Goal: Task Accomplishment & Management: Use online tool/utility

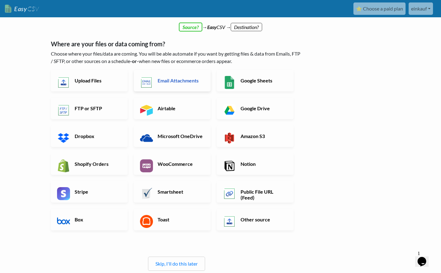
click at [163, 88] on link "Email Attachments" at bounding box center [172, 81] width 77 height 22
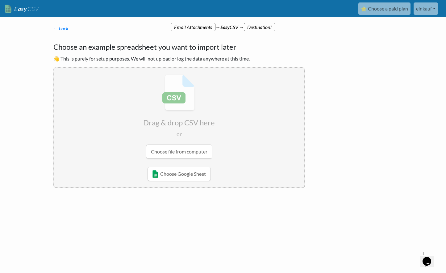
click at [179, 153] on input "file" at bounding box center [179, 116] width 250 height 97
click at [184, 151] on input "file" at bounding box center [179, 116] width 250 height 97
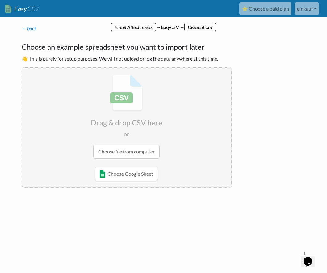
click at [142, 148] on input "file" at bounding box center [126, 116] width 208 height 97
type input "C:\fakepath\STOCK_UVEX_2025_09_11.csv"
radio input "false"
radio input "true"
type input "S4390080101"
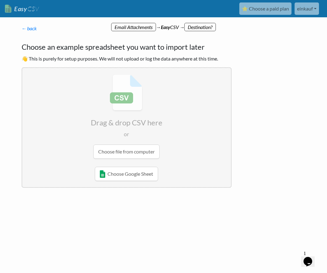
type input "4043197253466"
type input "0"
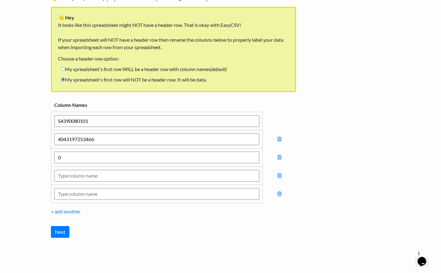
scroll to position [46, 0]
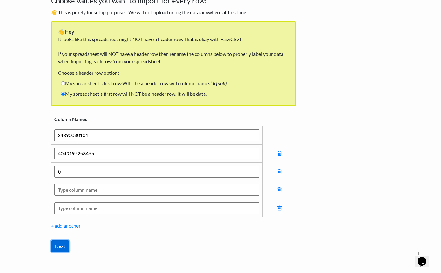
click at [68, 242] on input "Next" at bounding box center [60, 246] width 19 height 12
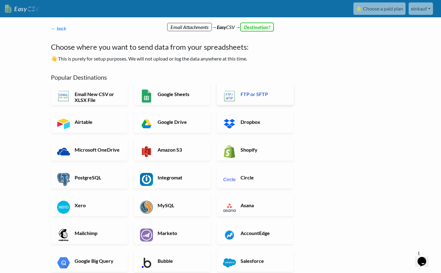
click at [271, 92] on h6 "FTP or SFTP" at bounding box center [263, 94] width 48 height 6
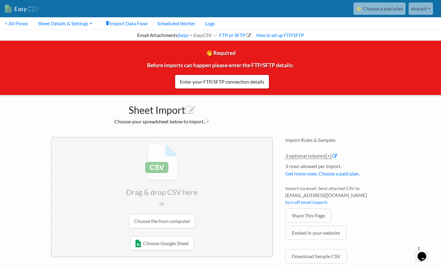
click at [184, 220] on input "file" at bounding box center [162, 186] width 221 height 97
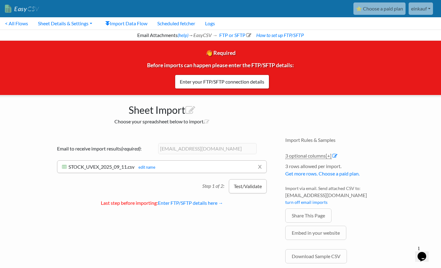
click at [249, 186] on button "Test/Validate" at bounding box center [248, 186] width 38 height 14
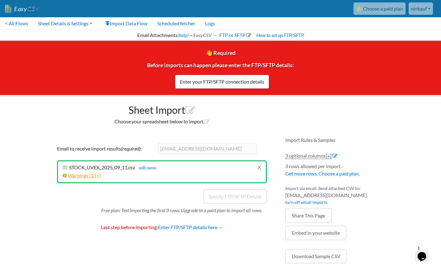
click at [93, 177] on span "1" at bounding box center [92, 175] width 3 height 6
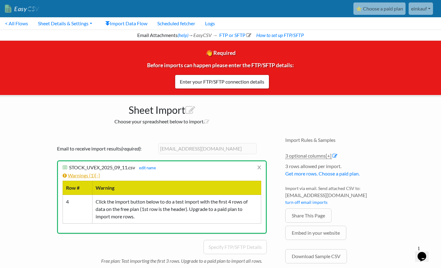
click at [93, 177] on span "1" at bounding box center [92, 175] width 3 height 6
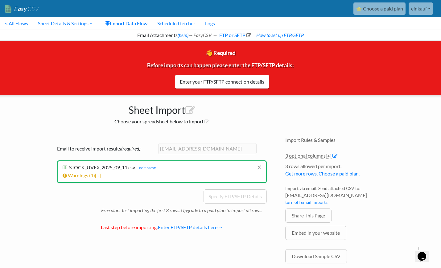
scroll to position [16, 0]
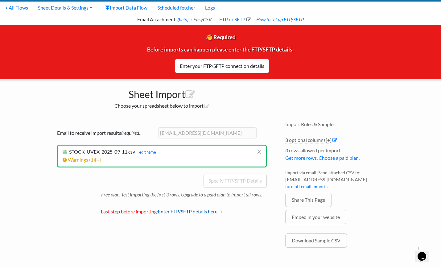
click at [200, 212] on link "Enter FTP/SFTP details here →" at bounding box center [190, 211] width 65 height 6
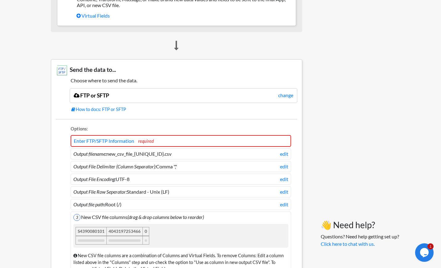
scroll to position [476, 0]
click at [125, 142] on link "Enter FTP/SFTP Information" at bounding box center [104, 141] width 60 height 6
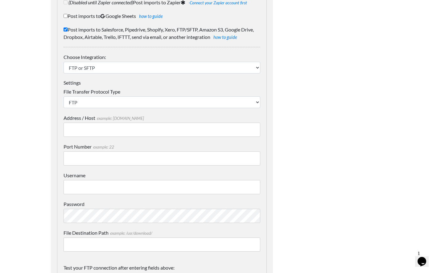
scroll to position [85, 0]
click at [99, 125] on input "Address / Host example: mydomain.com" at bounding box center [162, 129] width 197 height 14
paste input "ftp.zgm-sports.de"
type input "ftp.zgm-sports.de"
click at [138, 155] on input "Port Number example: 22" at bounding box center [162, 158] width 197 height 14
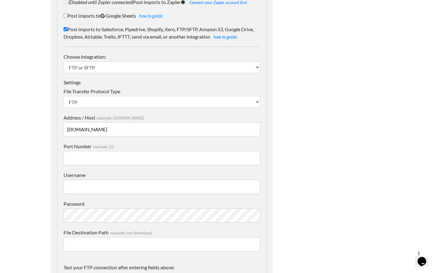
click at [125, 188] on input "Username" at bounding box center [162, 186] width 197 height 14
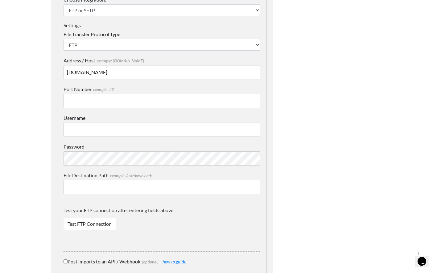
scroll to position [141, 0]
paste input "manufactorer-uvex"
type input "manufactorer-uvex"
click at [155, 233] on div "Test your FTP connection after entering fields above: Test FTP Connection Conta…" at bounding box center [162, 219] width 197 height 39
click at [106, 227] on link "Test FTP Connection" at bounding box center [90, 224] width 52 height 12
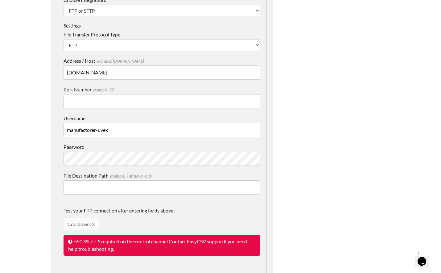
click at [116, 103] on input "Port Number example: 22" at bounding box center [162, 101] width 197 height 14
type input "21"
click at [269, 116] on form "Where do you want to send spreadsheet data when importing? (Disabled until Zapi…" at bounding box center [162, 213] width 222 height 597
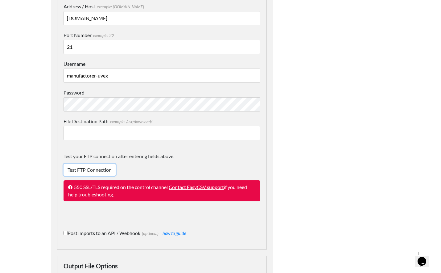
click at [101, 170] on link "Test FTP Connection" at bounding box center [90, 170] width 52 height 12
click at [185, 187] on link "Contact EasyCSV support" at bounding box center [196, 187] width 55 height 6
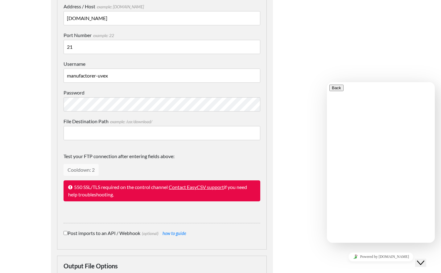
type textarea "We need helpe to connext the FTP Server"
